Goal: Task Accomplishment & Management: Manage account settings

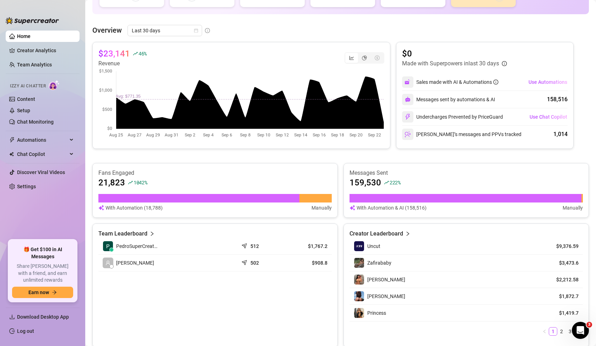
scroll to position [102, 0]
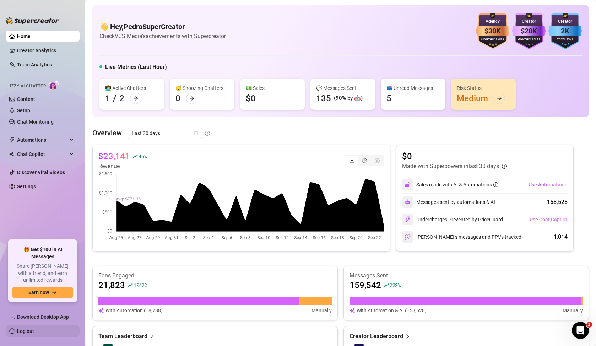
click at [29, 332] on link "Log out" at bounding box center [25, 331] width 17 height 6
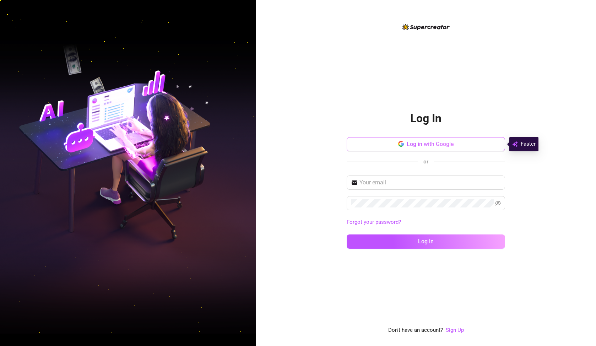
click at [385, 145] on button "Log in with Google" at bounding box center [426, 144] width 158 height 14
